Goal: Task Accomplishment & Management: Complete application form

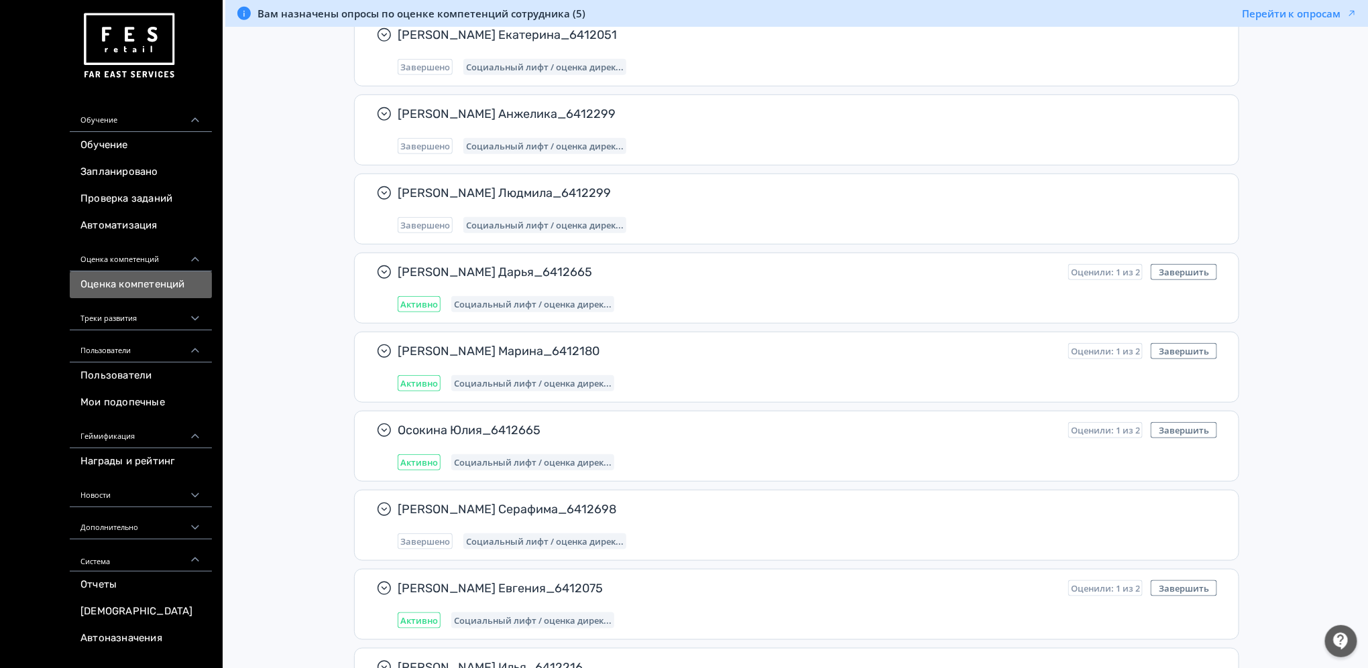
scroll to position [429, 0]
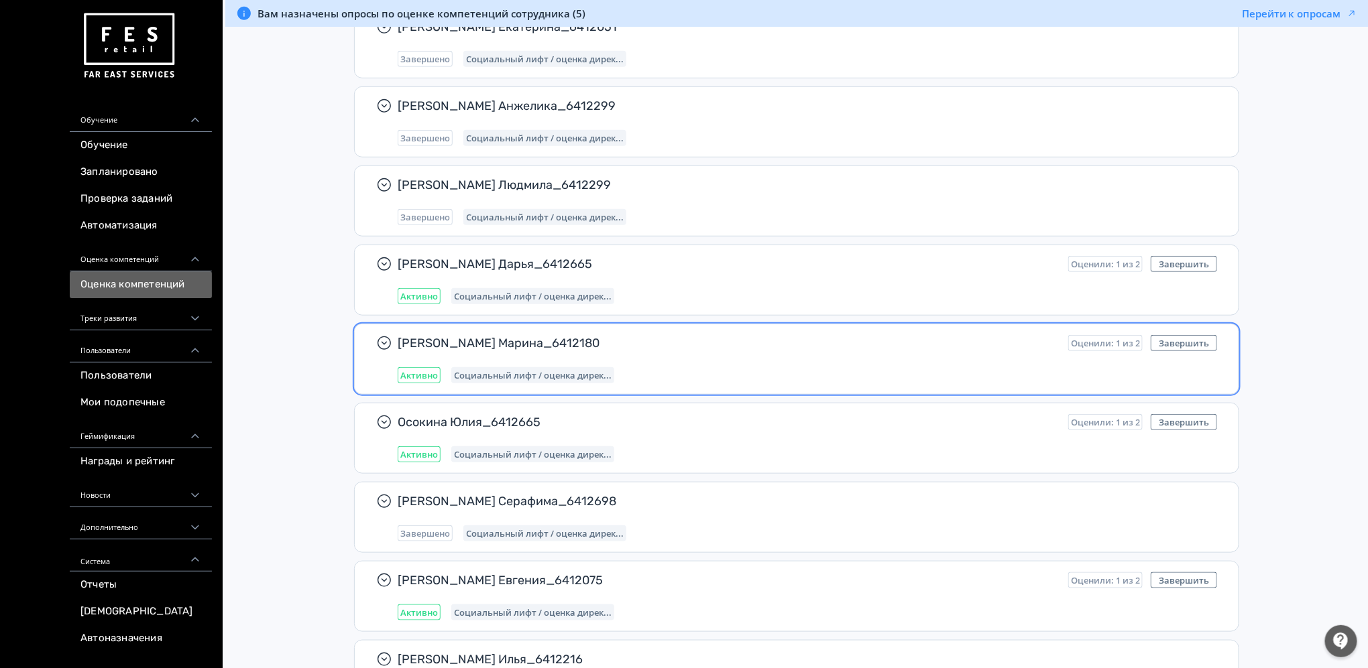
click at [864, 371] on div "Активно Социальный лифт / оценка дирек..." at bounding box center [807, 375] width 819 height 16
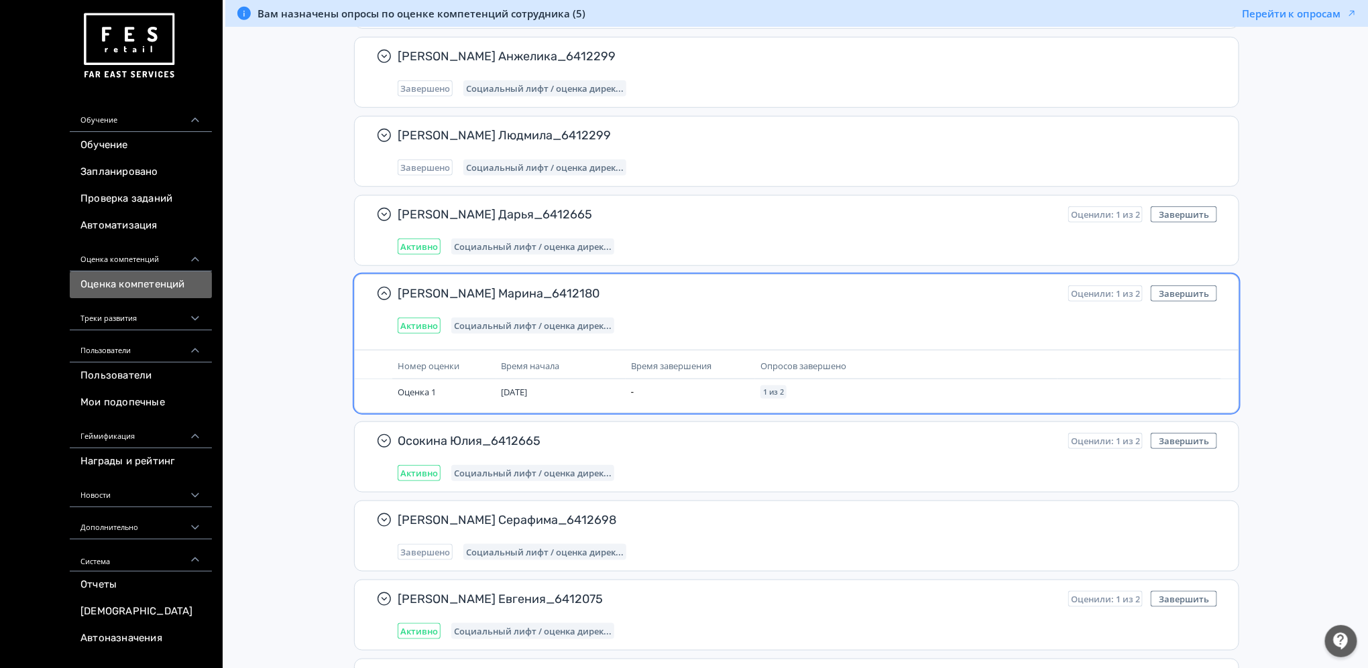
scroll to position [518, 0]
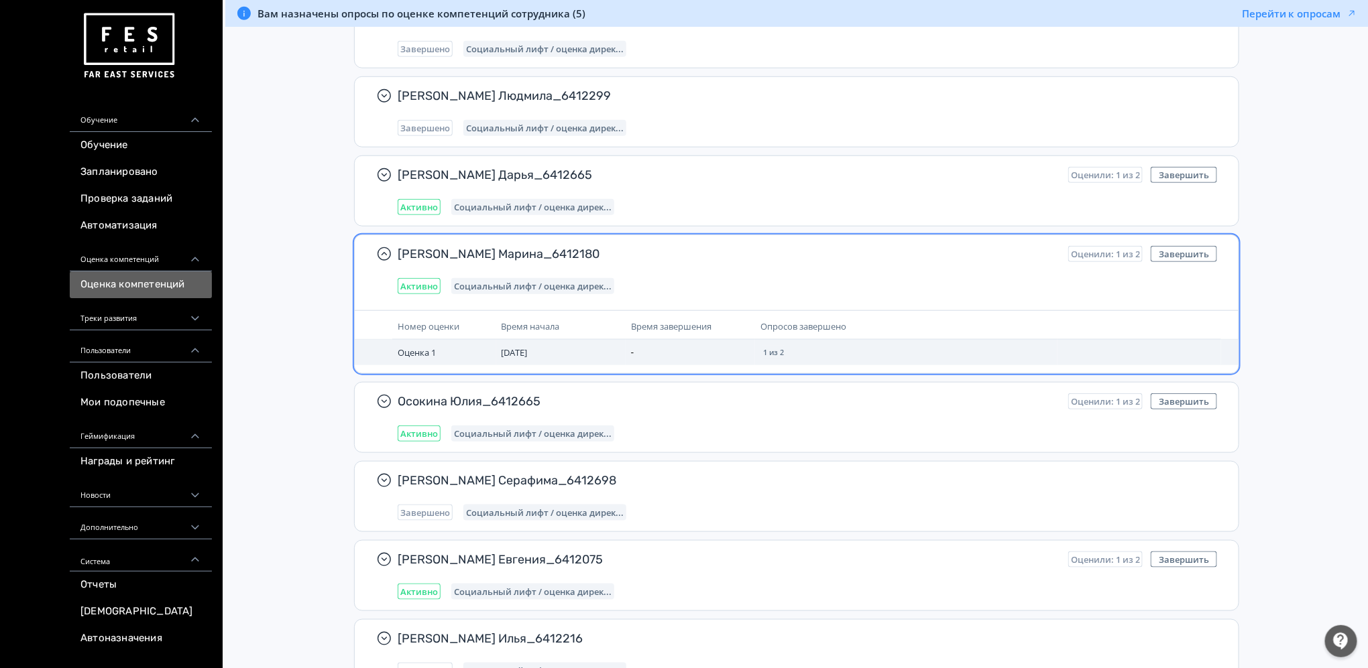
click at [420, 349] on span "Оценка 1" at bounding box center [417, 353] width 38 height 12
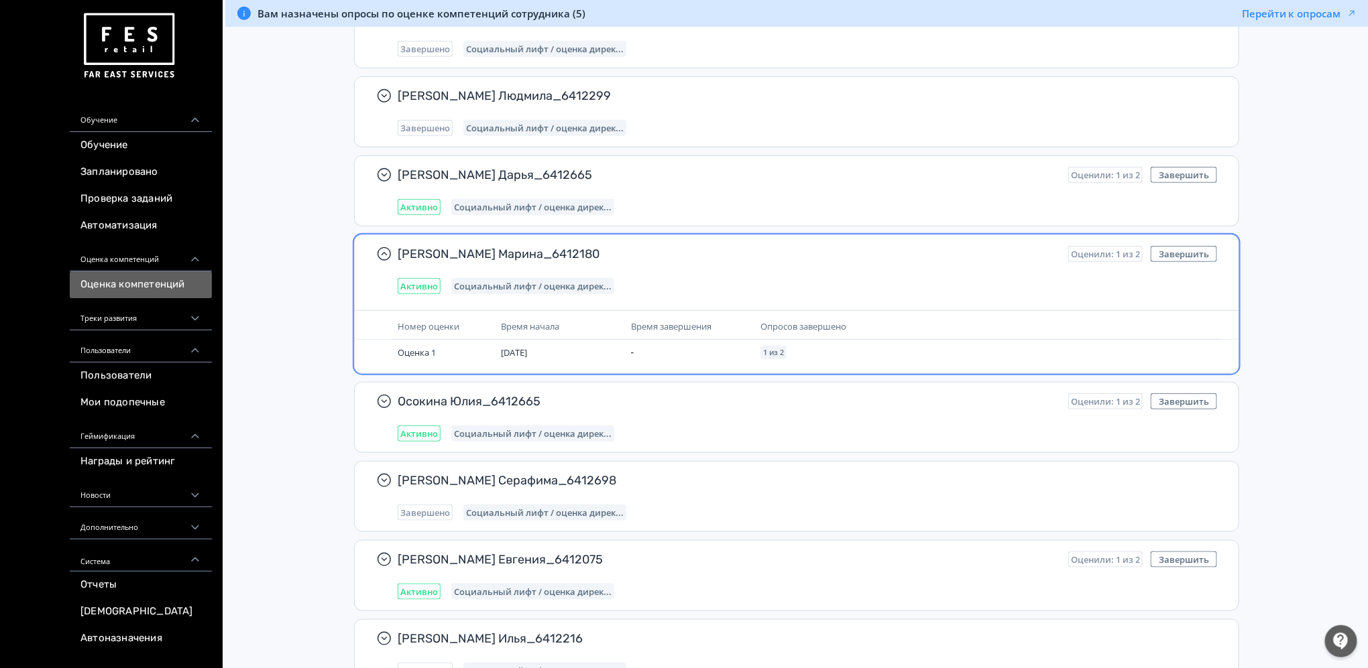
click at [661, 297] on div "[PERSON_NAME] Марина_6412180 Оценили: 1 из 2 Завершить Активно Социальный лифт …" at bounding box center [797, 270] width 884 height 70
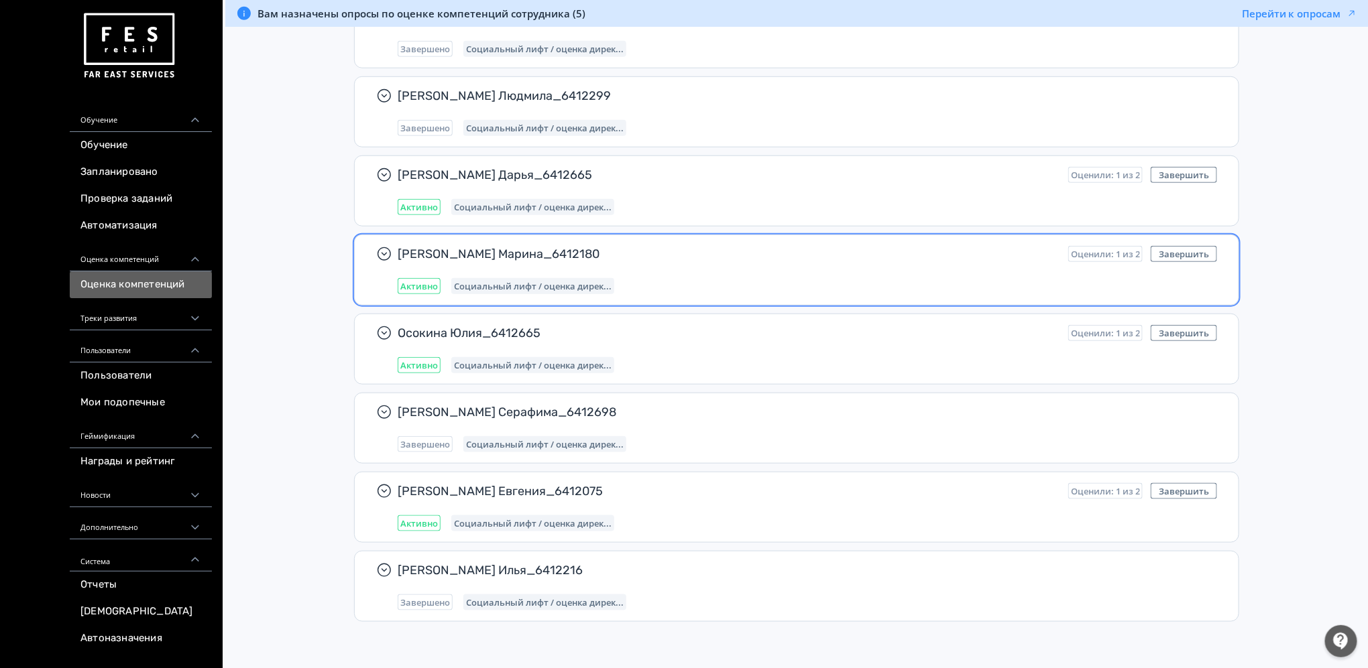
click at [595, 275] on div "[PERSON_NAME] Марина_6412180 Оценили: 1 из 2 Завершить Активно Социальный лифт …" at bounding box center [807, 270] width 819 height 48
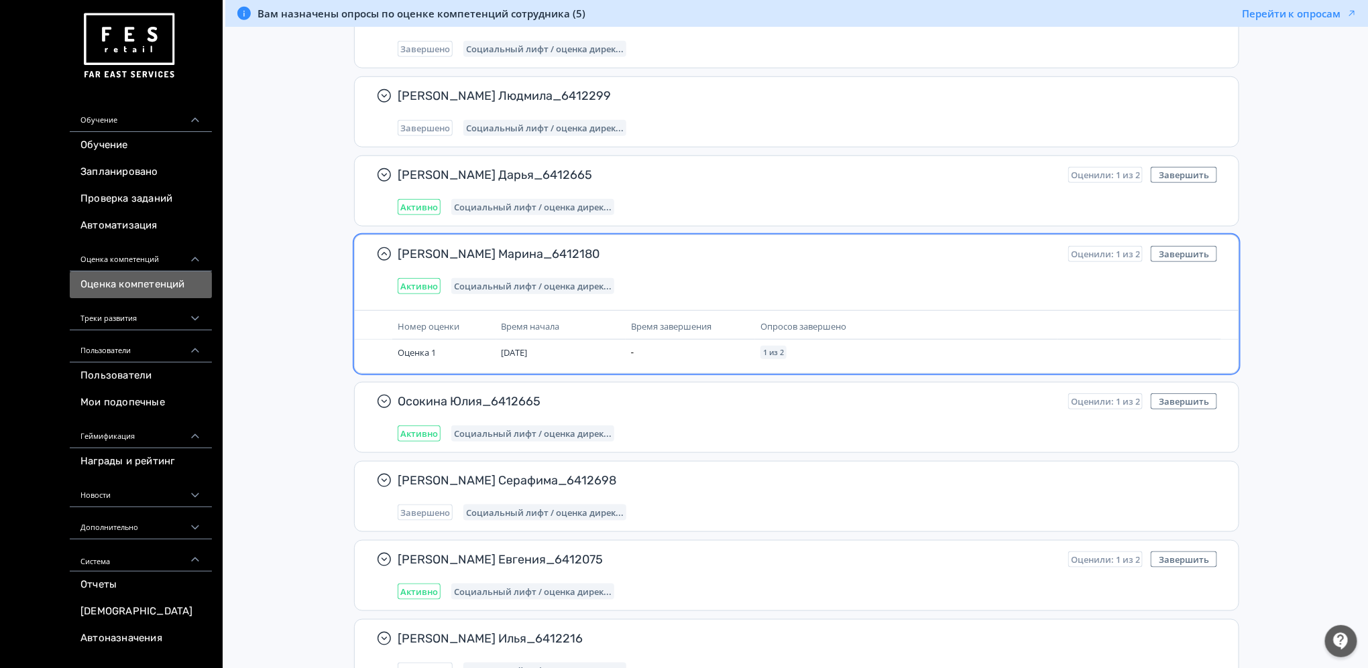
click at [462, 257] on span "[PERSON_NAME] Марина_6412180" at bounding box center [728, 254] width 660 height 16
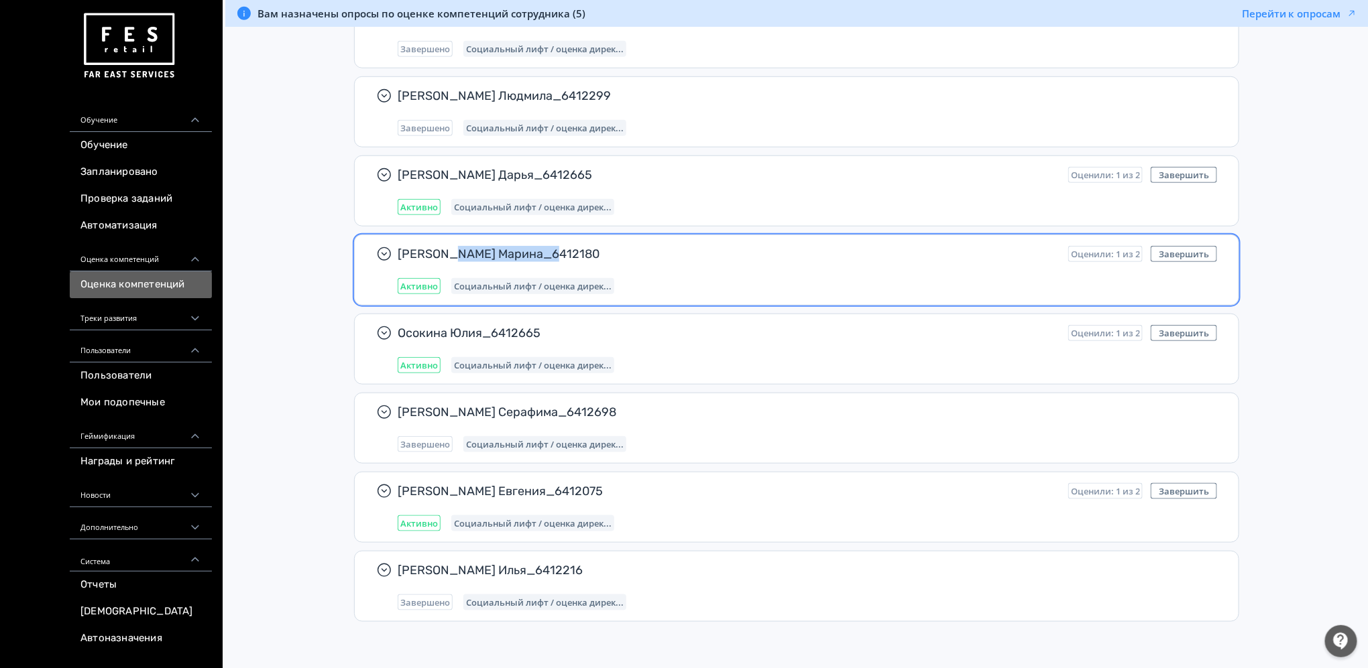
click at [462, 257] on span "[PERSON_NAME] Марина_6412180" at bounding box center [728, 254] width 660 height 16
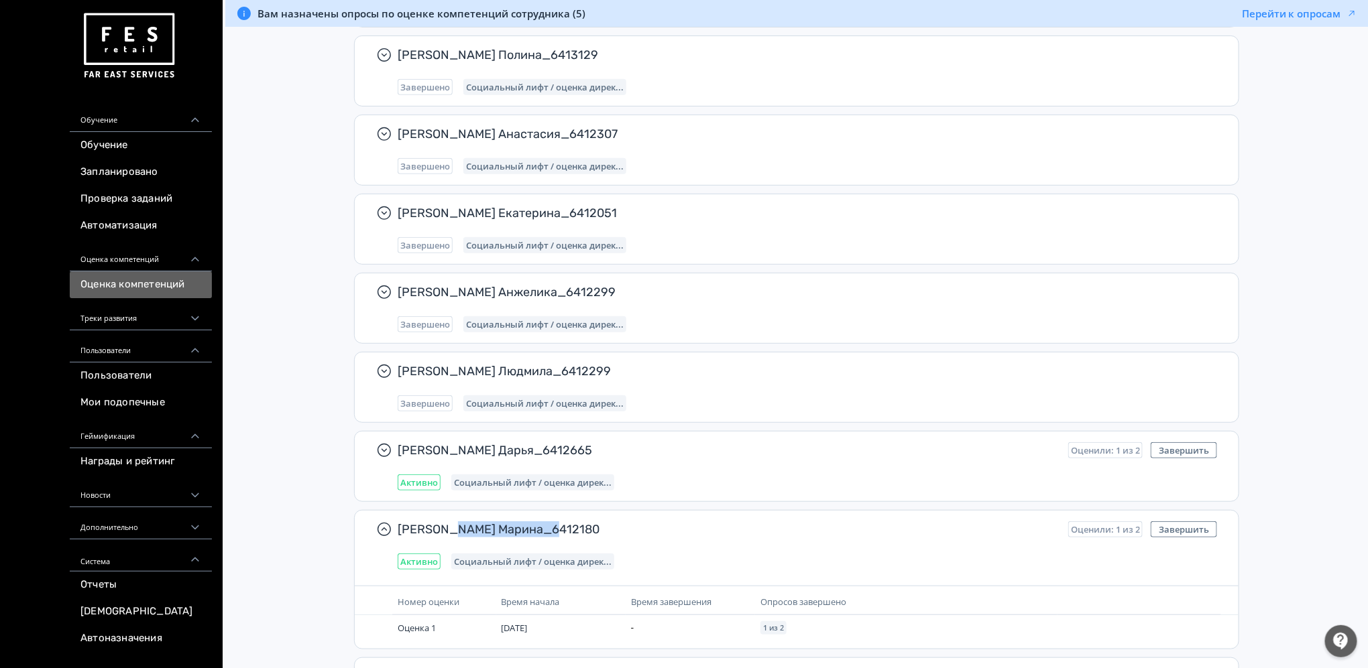
scroll to position [161, 0]
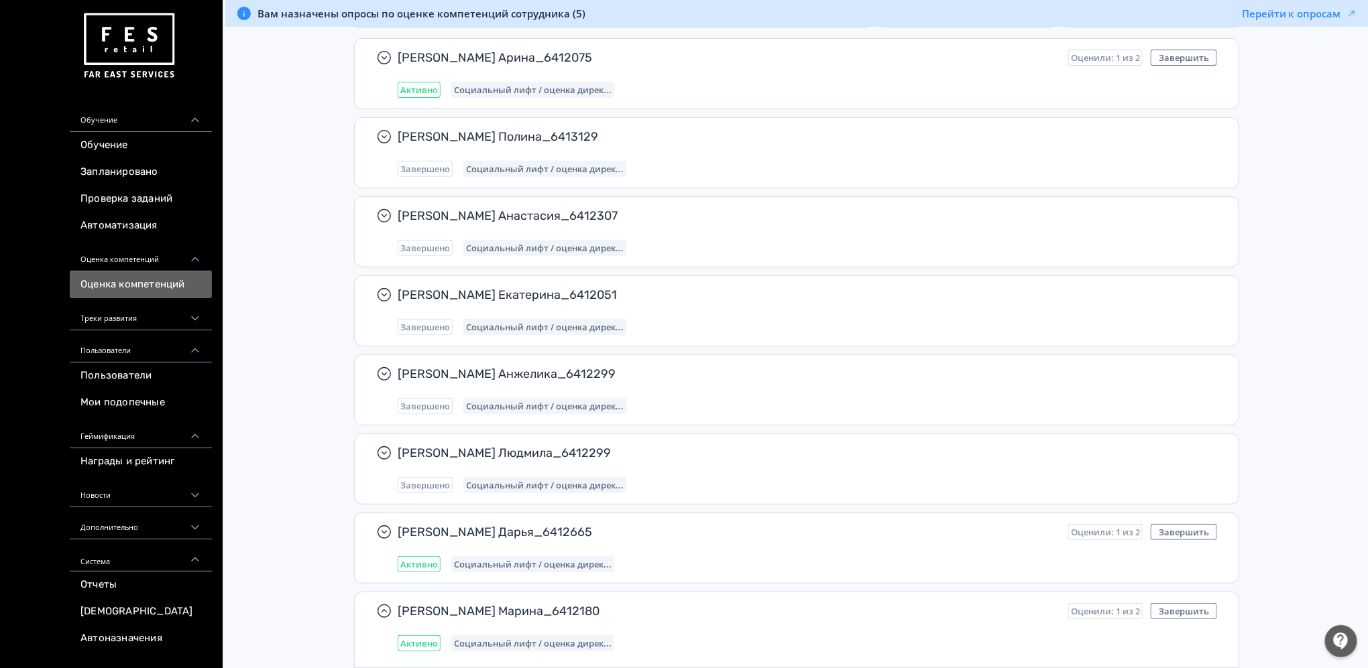
click at [499, 14] on span "Вам назначены опросы по оценке компетенций сотрудника (5)" at bounding box center [421, 13] width 328 height 13
click at [1337, 9] on button "Перейти к опросам" at bounding box center [1299, 13] width 115 height 13
